Goal: Task Accomplishment & Management: Use online tool/utility

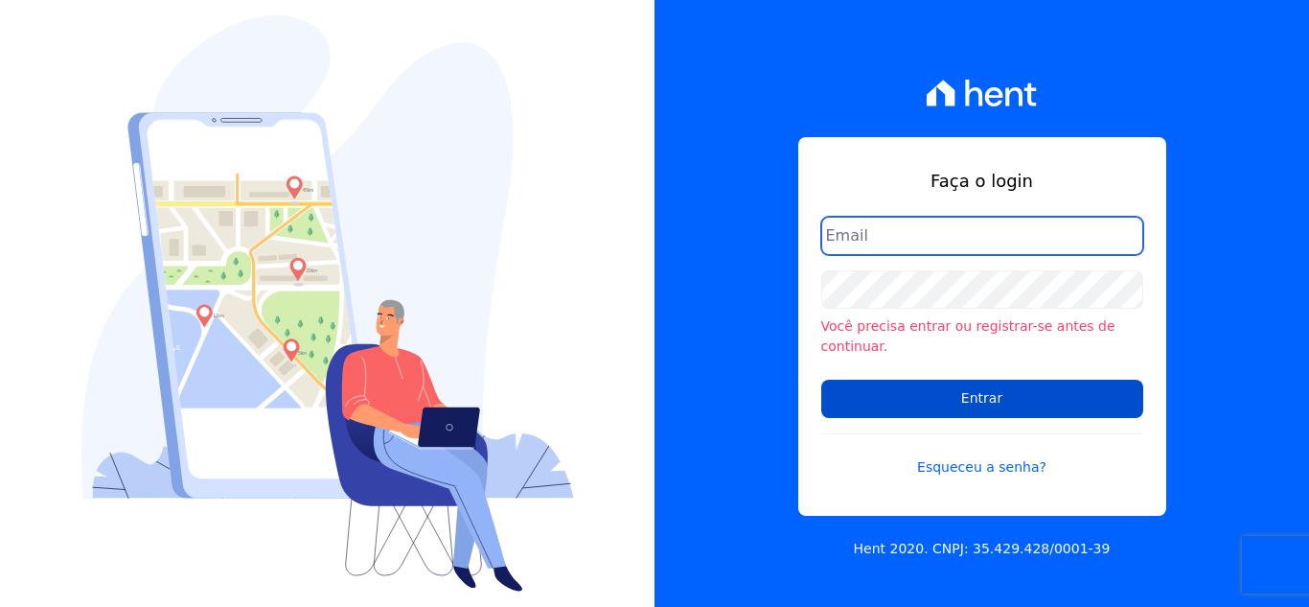
type input "[PERSON_NAME][EMAIL_ADDRESS][DOMAIN_NAME]"
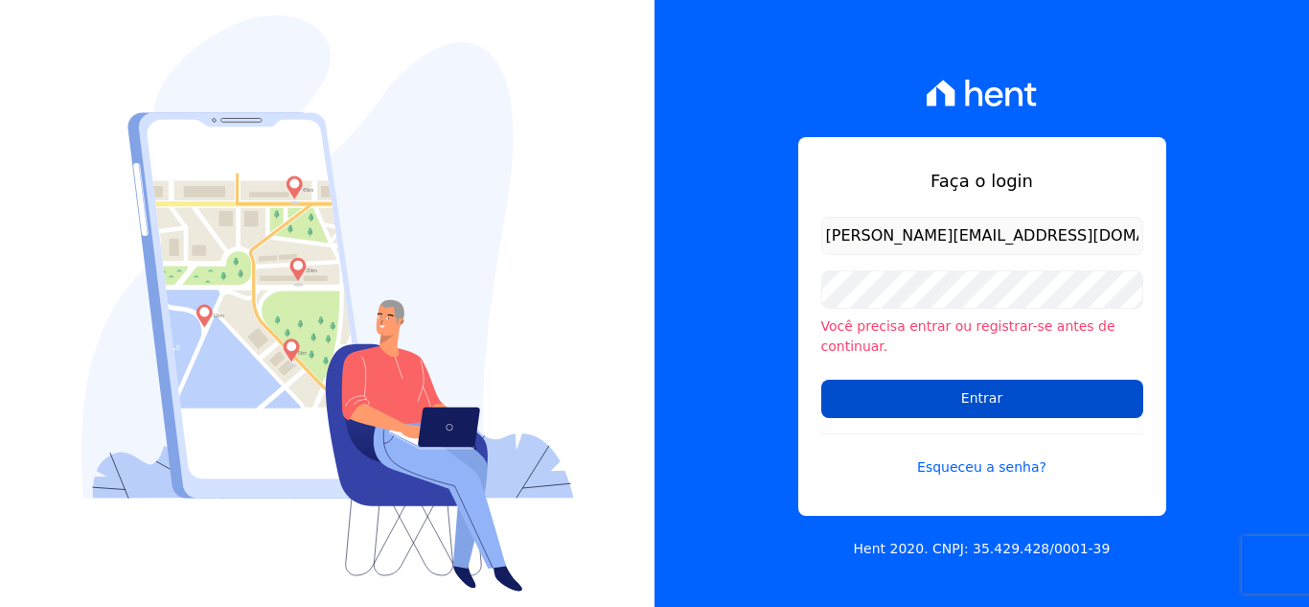
click at [972, 400] on input "Entrar" at bounding box center [982, 399] width 322 height 38
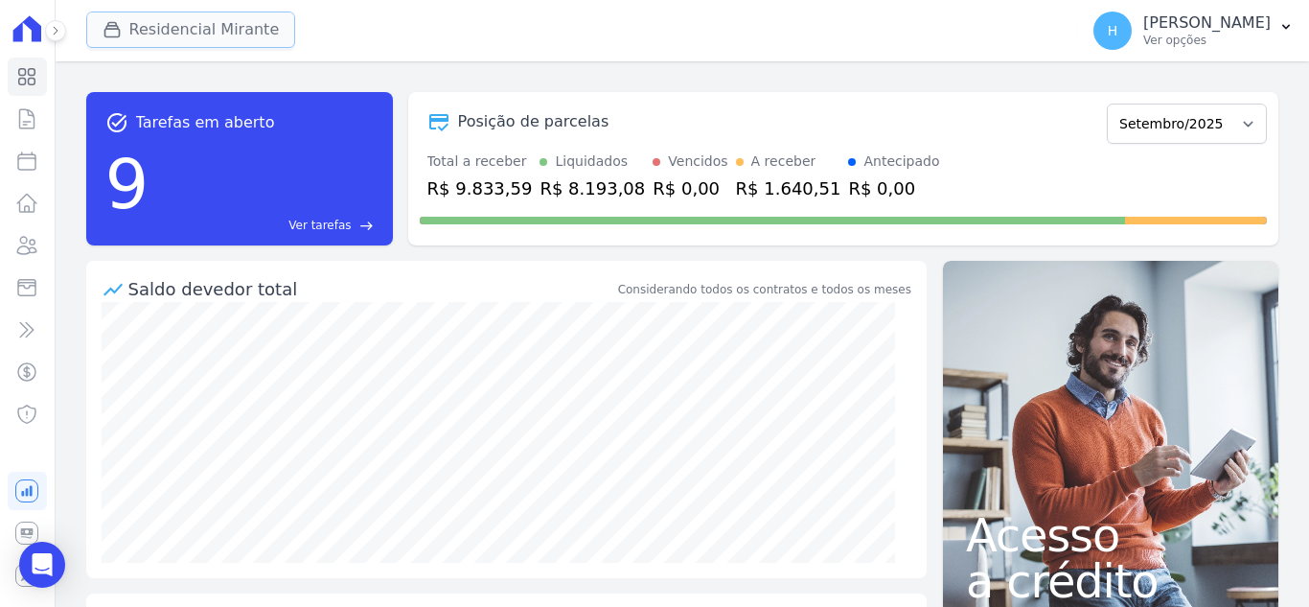
click at [177, 21] on button "Residencial Mirante" at bounding box center [191, 30] width 210 height 36
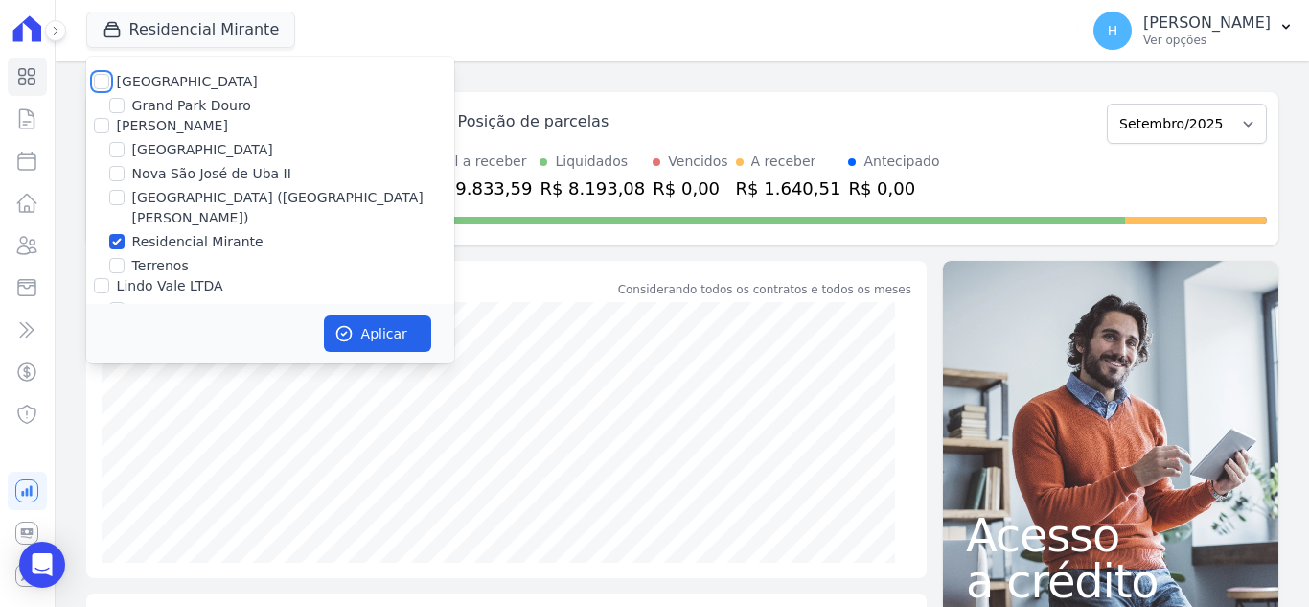
click at [105, 83] on input "Residencial Park" at bounding box center [101, 81] width 15 height 15
checkbox input "true"
click at [104, 126] on input "JG Freitas" at bounding box center [101, 125] width 15 height 15
checkbox input "true"
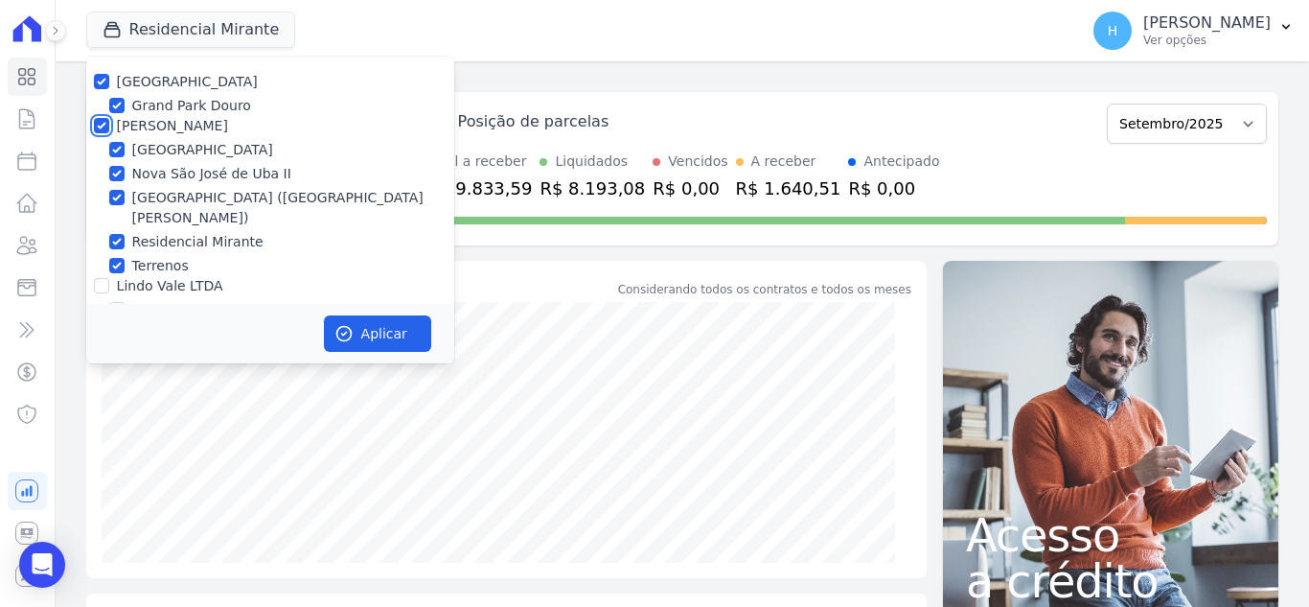
checkbox input "true"
click at [103, 278] on input "Lindo Vale LTDA" at bounding box center [101, 285] width 15 height 15
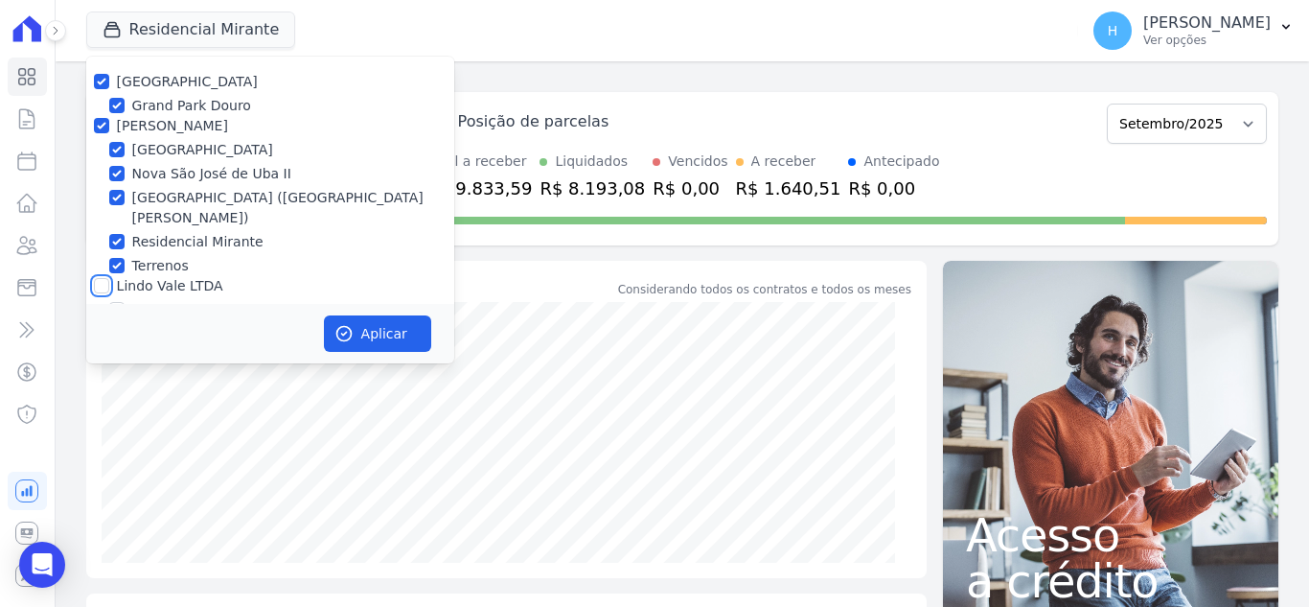
checkbox input "true"
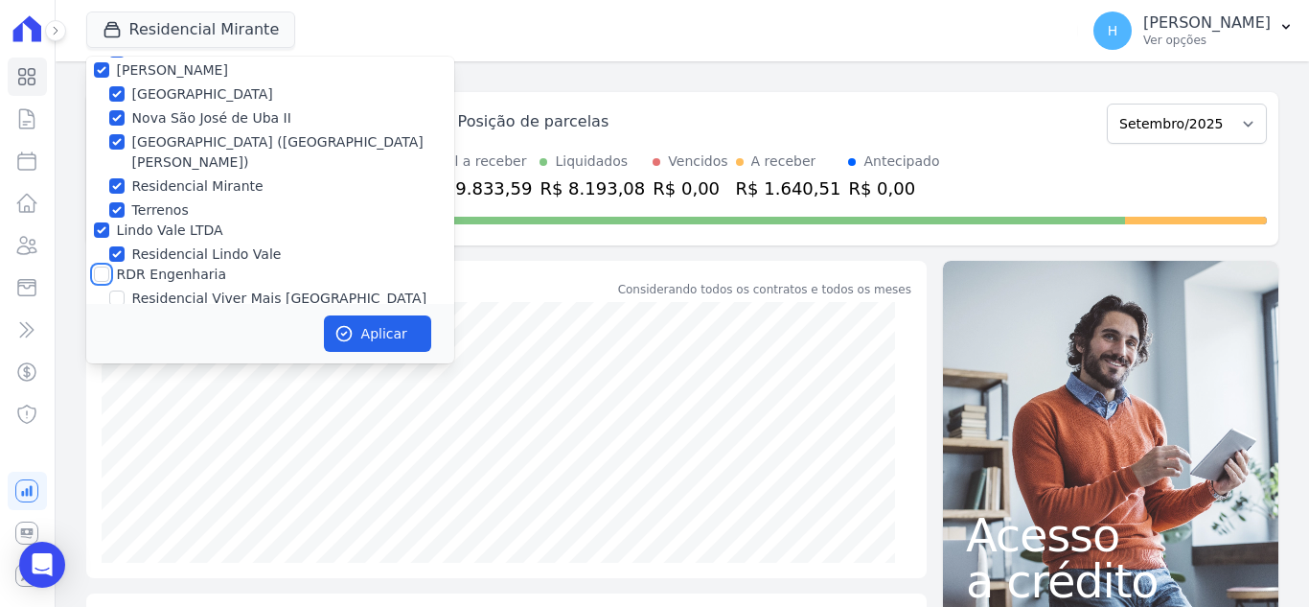
click at [104, 266] on input "RDR Engenharia" at bounding box center [101, 273] width 15 height 15
checkbox input "true"
click at [357, 317] on button "Aplicar" at bounding box center [377, 333] width 107 height 36
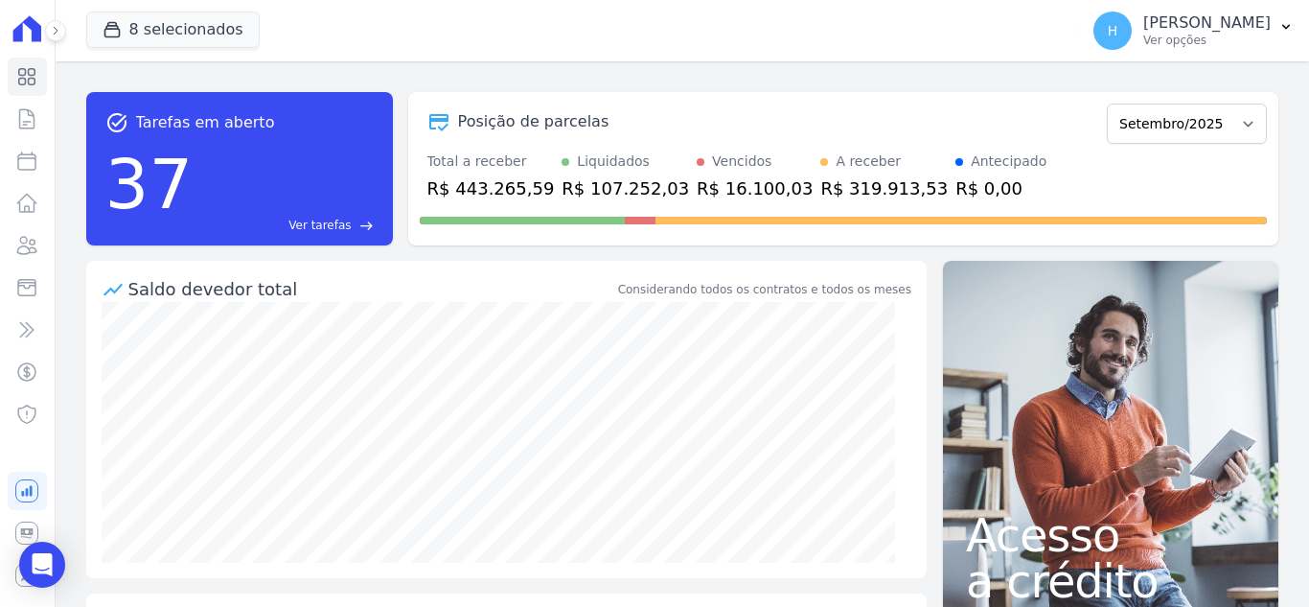
drag, startPoint x: 1241, startPoint y: 49, endPoint x: 1226, endPoint y: 61, distance: 19.8
click at [1240, 48] on div "H Hellen Vilaça Ver opções" at bounding box center [1182, 31] width 177 height 38
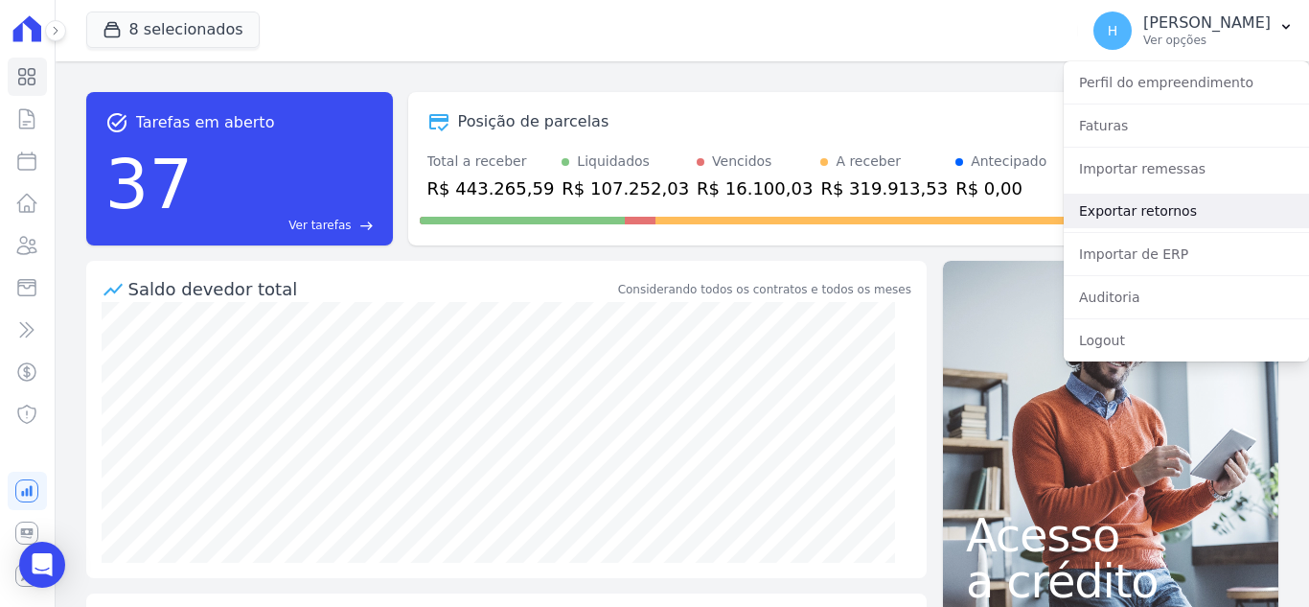
click at [1175, 203] on link "Exportar retornos" at bounding box center [1186, 211] width 245 height 35
